Goal: Navigation & Orientation: Find specific page/section

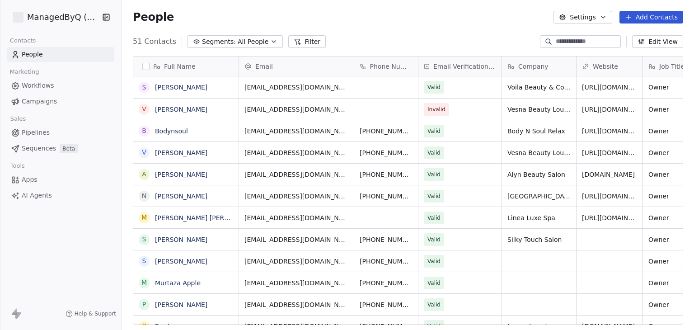
scroll to position [283, 564]
click at [42, 83] on span "Workflows" at bounding box center [38, 85] width 33 height 9
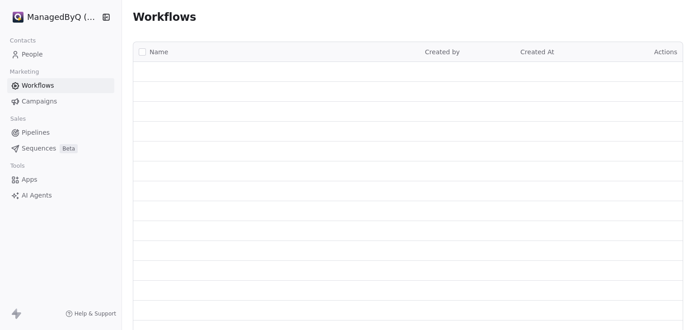
click at [54, 17] on html "ManagedByQ (FZE) Contacts People Marketing Workflows Campaigns Sales Pipelines …" at bounding box center [347, 165] width 694 height 330
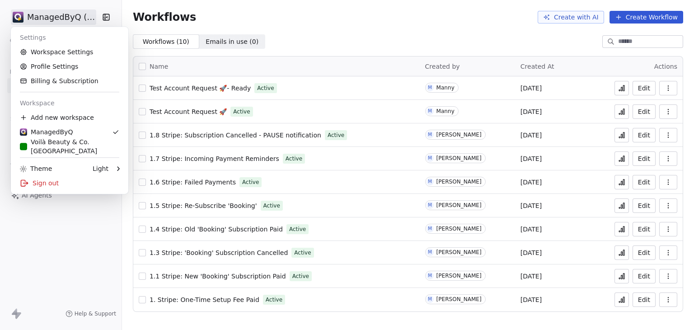
click at [284, 26] on html "ManagedByQ (FZE) Contacts People Marketing Workflows Campaigns Sales Pipelines …" at bounding box center [347, 165] width 694 height 330
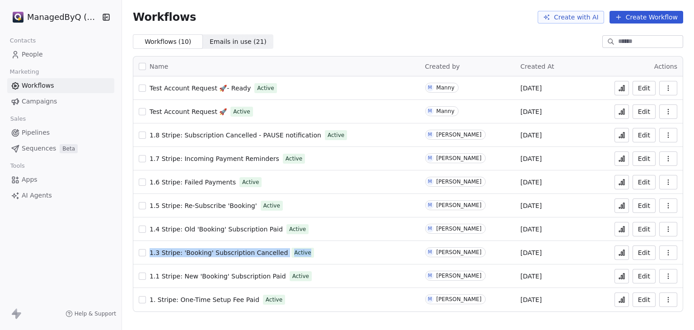
drag, startPoint x: 329, startPoint y: 256, endPoint x: 150, endPoint y: 256, distance: 179.3
click at [150, 256] on div "1.3 Stripe: 'Booking' Subscription Cancelled Active" at bounding box center [276, 252] width 275 height 13
copy div "1.3 Stripe: 'Booking' Subscription Cancelled Active"
click at [395, 151] on td "1.7 Stripe: Incoming Payment Reminders Active" at bounding box center [276, 158] width 286 height 23
click at [45, 14] on html "ManagedByQ (FZE) Contacts People Marketing Workflows Campaigns Sales Pipelines …" at bounding box center [347, 165] width 694 height 330
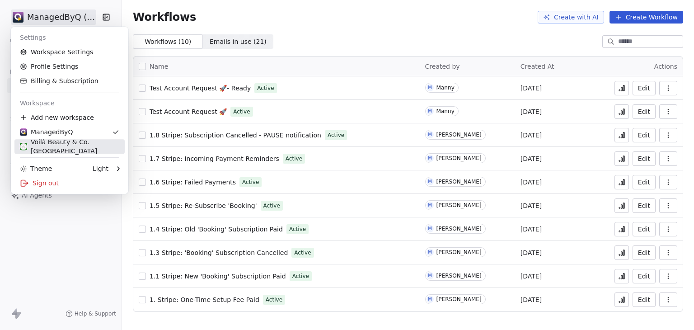
click at [51, 150] on div "Voilà Beauty & Co. Lounge" at bounding box center [69, 146] width 99 height 18
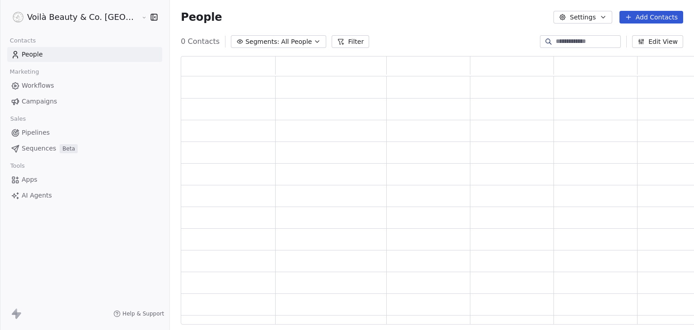
scroll to position [261, 533]
click at [44, 87] on span "Workflows" at bounding box center [38, 85] width 33 height 9
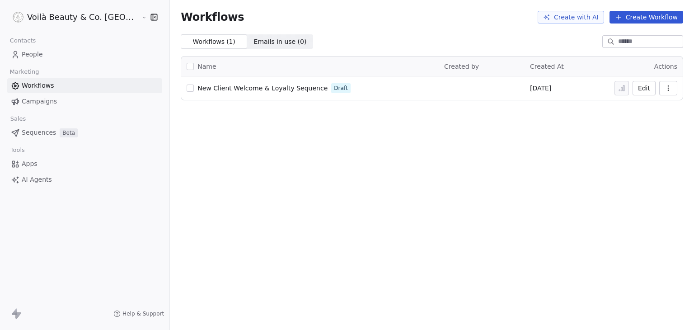
click at [72, 16] on html "Voilà Beauty & Co. Lounge Contacts People Marketing Workflows Campaigns Sales S…" at bounding box center [347, 165] width 694 height 330
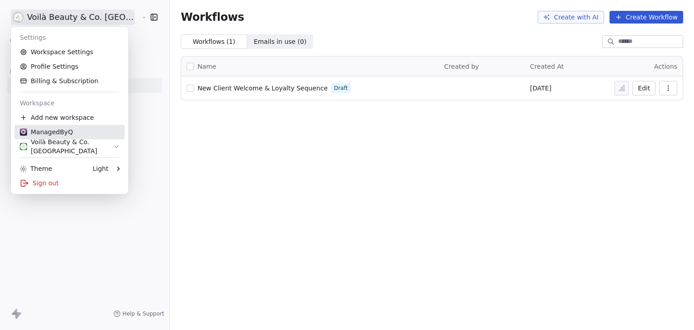
click at [70, 131] on div "ManagedByQ" at bounding box center [69, 131] width 99 height 9
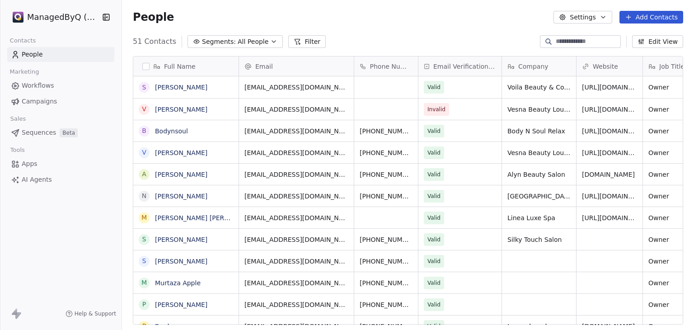
scroll to position [283, 564]
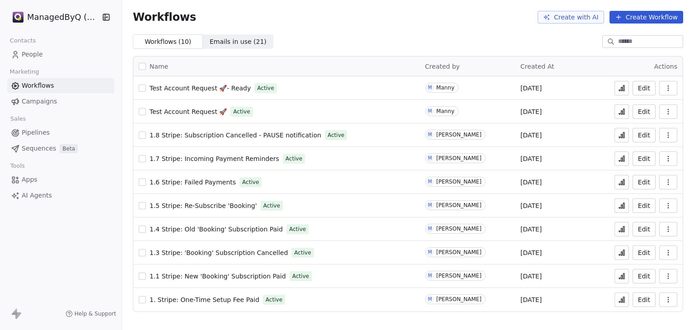
click at [623, 253] on icon at bounding box center [623, 252] width 1 height 5
click at [58, 15] on html "ManagedByQ (FZE) Contacts People Marketing Workflows Campaigns Sales Pipelines …" at bounding box center [347, 165] width 694 height 330
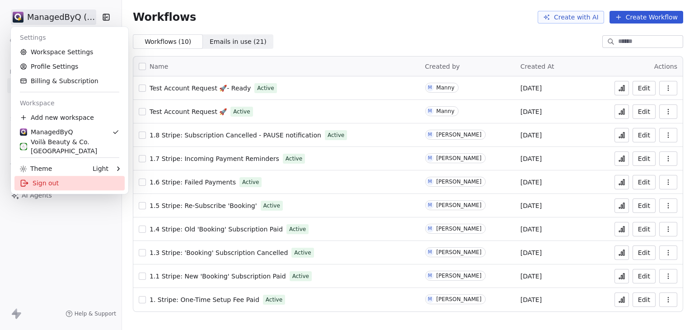
click at [51, 185] on div "Sign out" at bounding box center [69, 183] width 110 height 14
